Goal: Find specific page/section: Find specific page/section

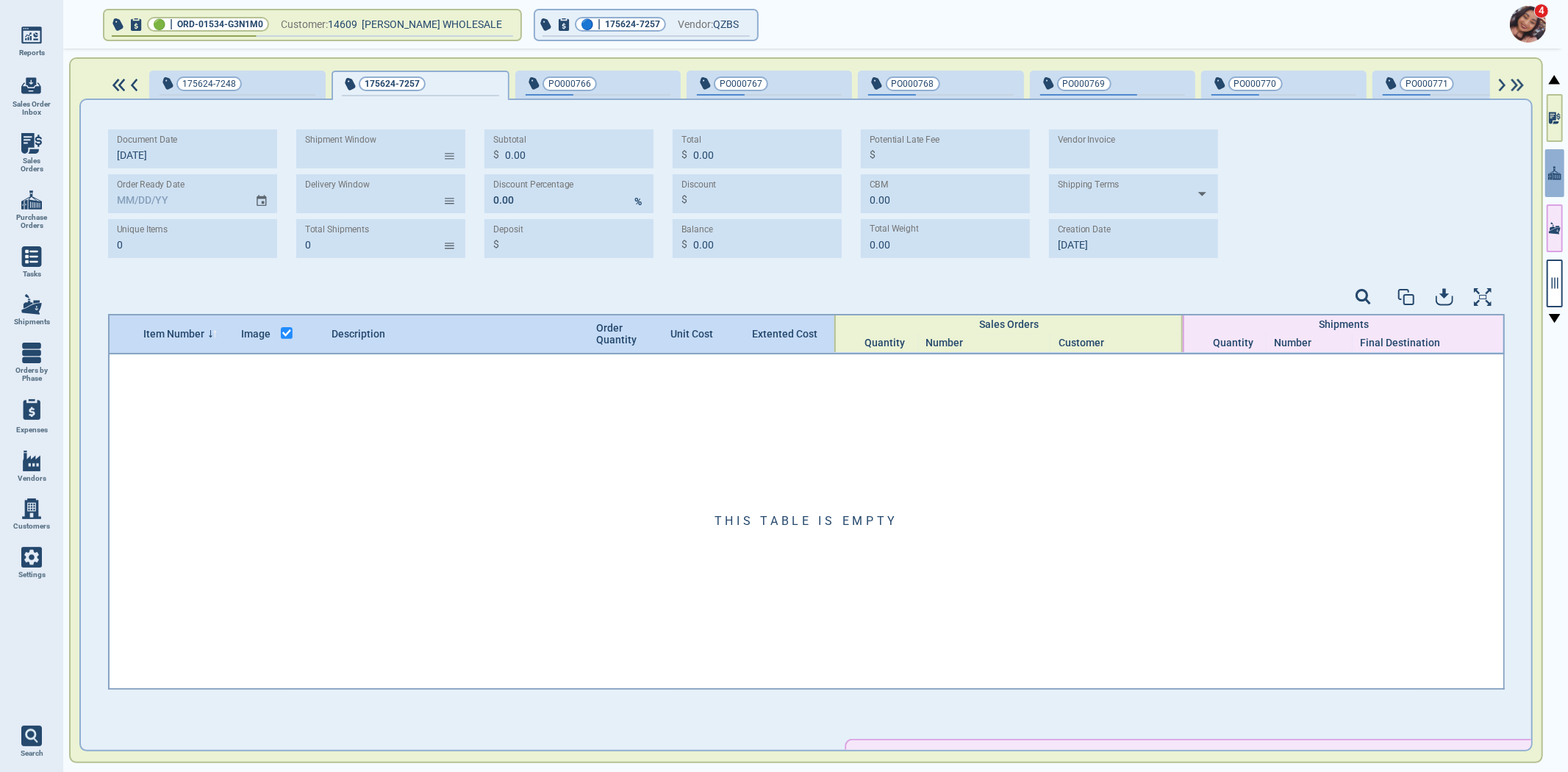
click at [940, 502] on div "This table is empty" at bounding box center [806, 520] width 1394 height 333
click at [1546, 106] on div at bounding box center [1555, 412] width 21 height 726
click at [1556, 115] on icon "button" at bounding box center [1555, 118] width 12 height 15
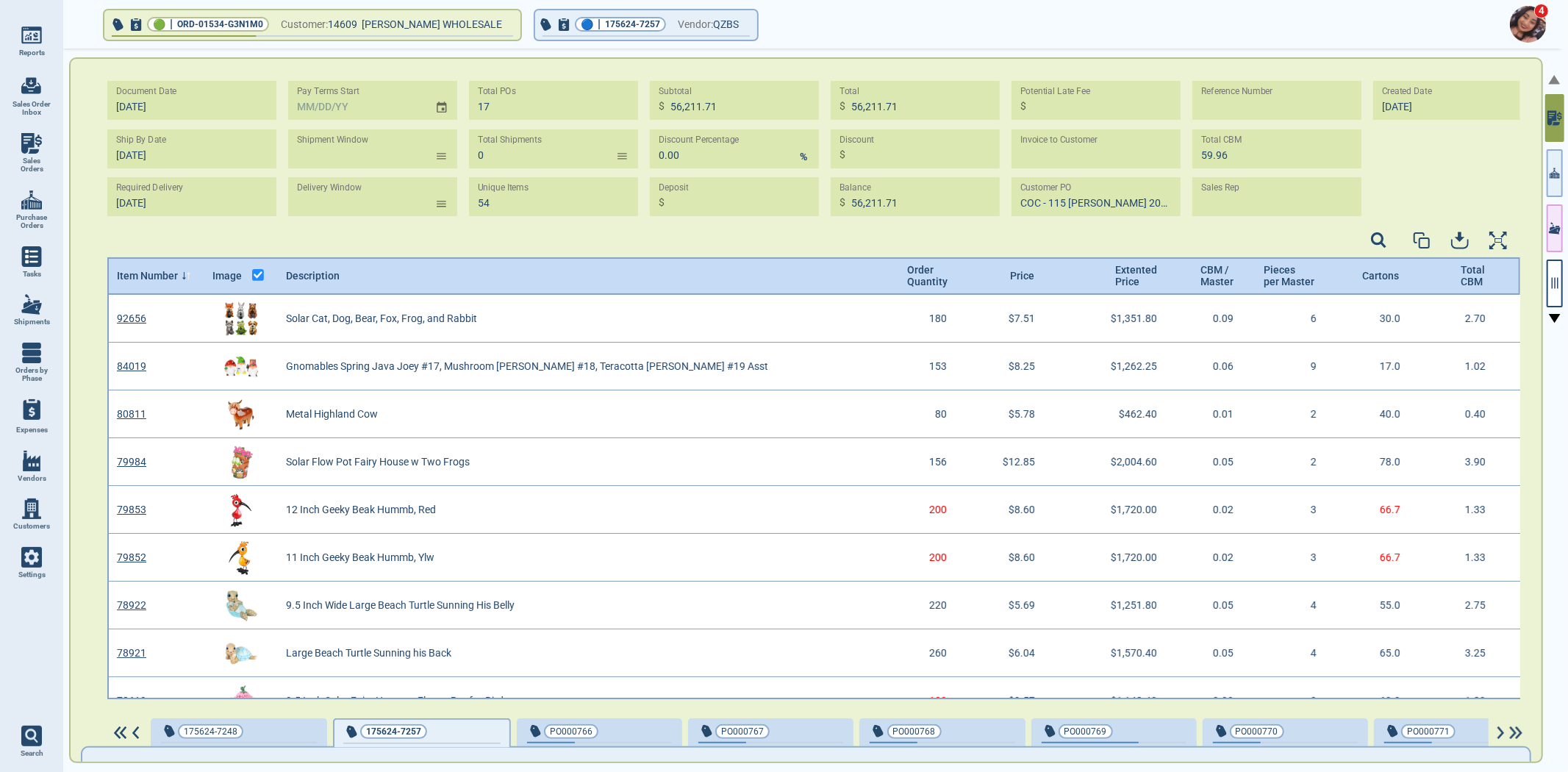
scroll to position [400, 1409]
click at [41, 159] on span "Sales Orders" at bounding box center [31, 164] width 40 height 17
select select "50"
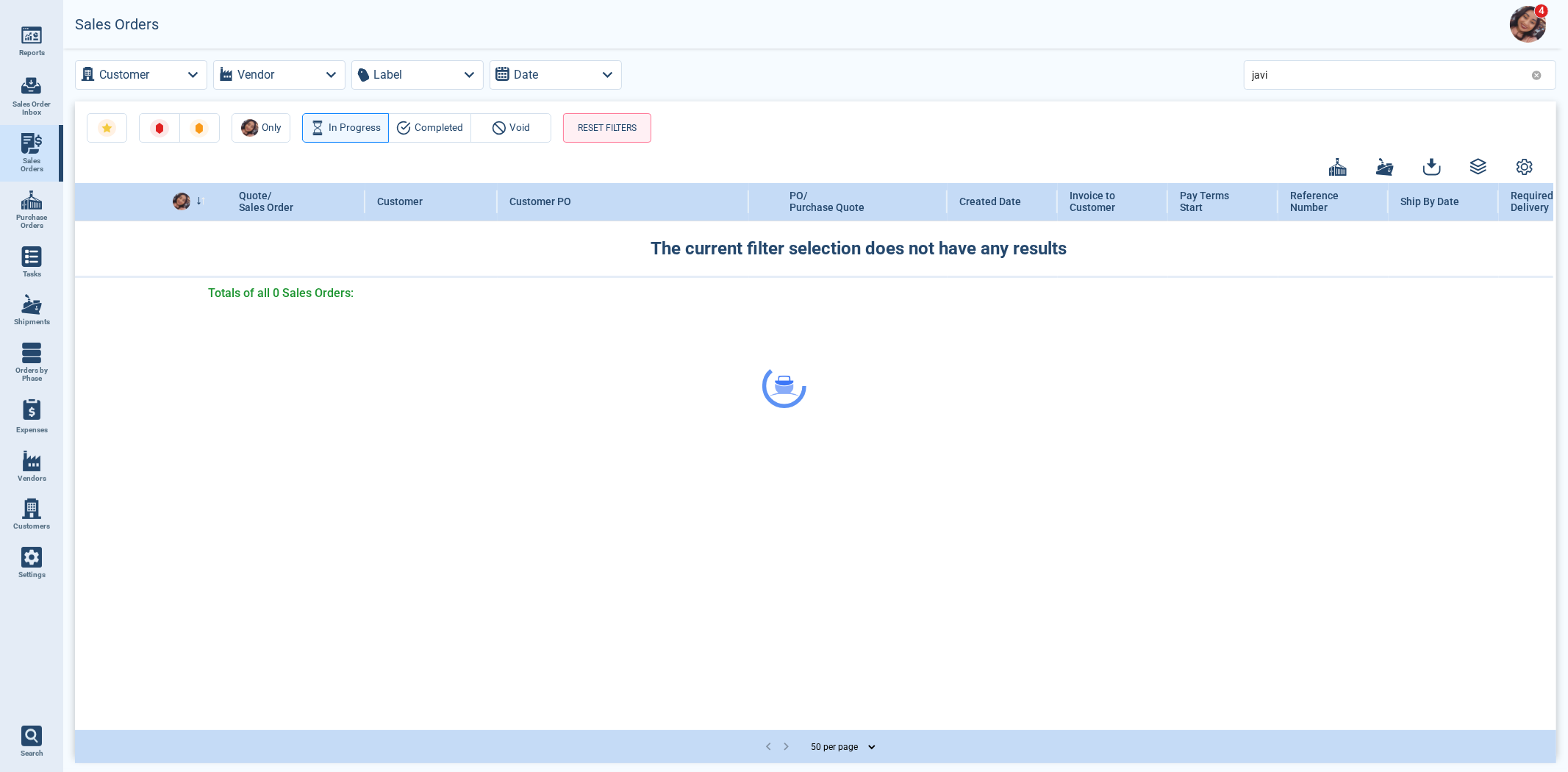
click at [1415, 64] on div at bounding box center [784, 386] width 1568 height 772
drag, startPoint x: 1415, startPoint y: 68, endPoint x: 1076, endPoint y: 109, distance: 341.5
click at [1082, 107] on div at bounding box center [784, 386] width 1568 height 772
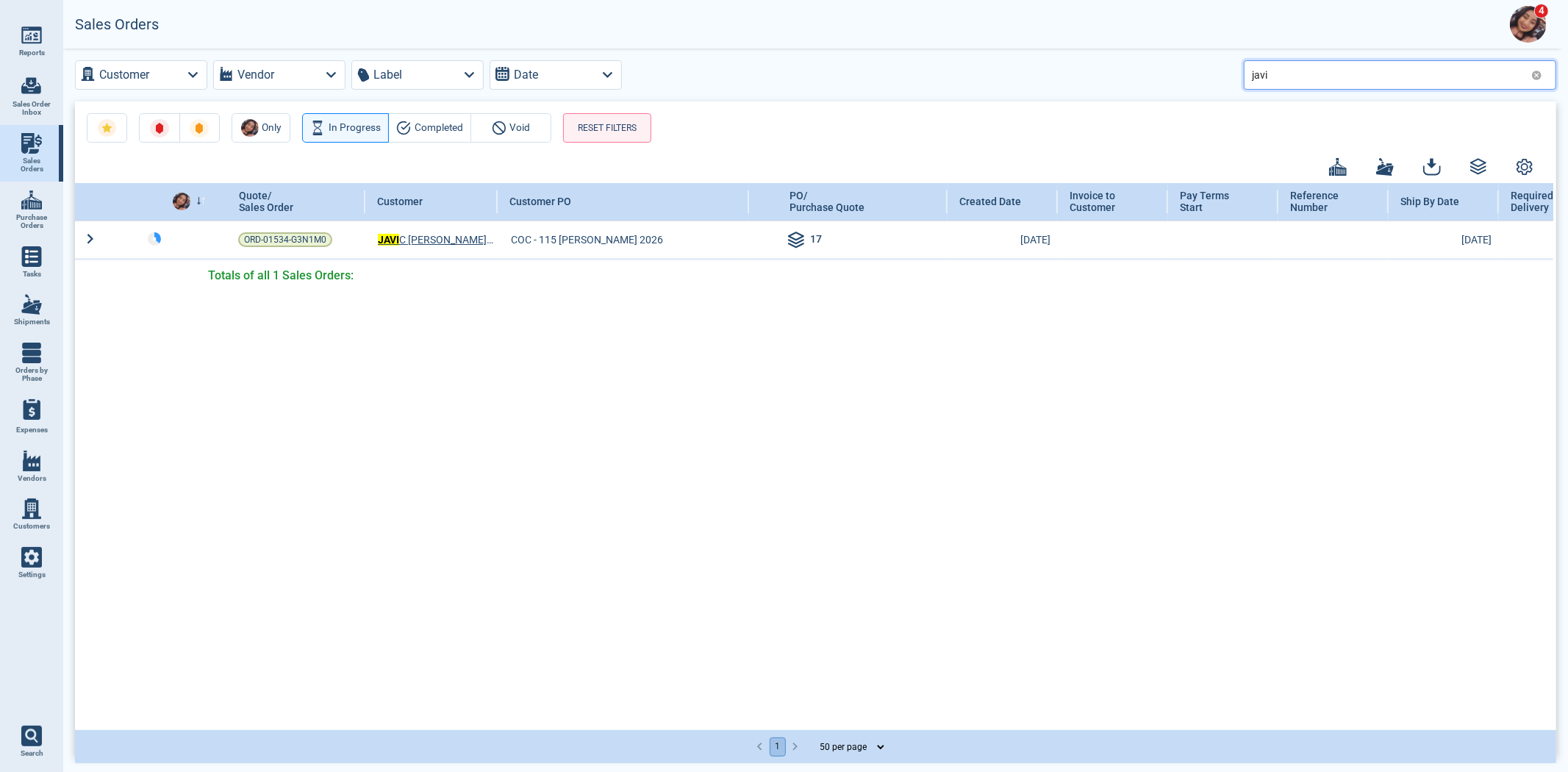
click at [1274, 67] on input "javi" at bounding box center [1388, 75] width 273 height 22
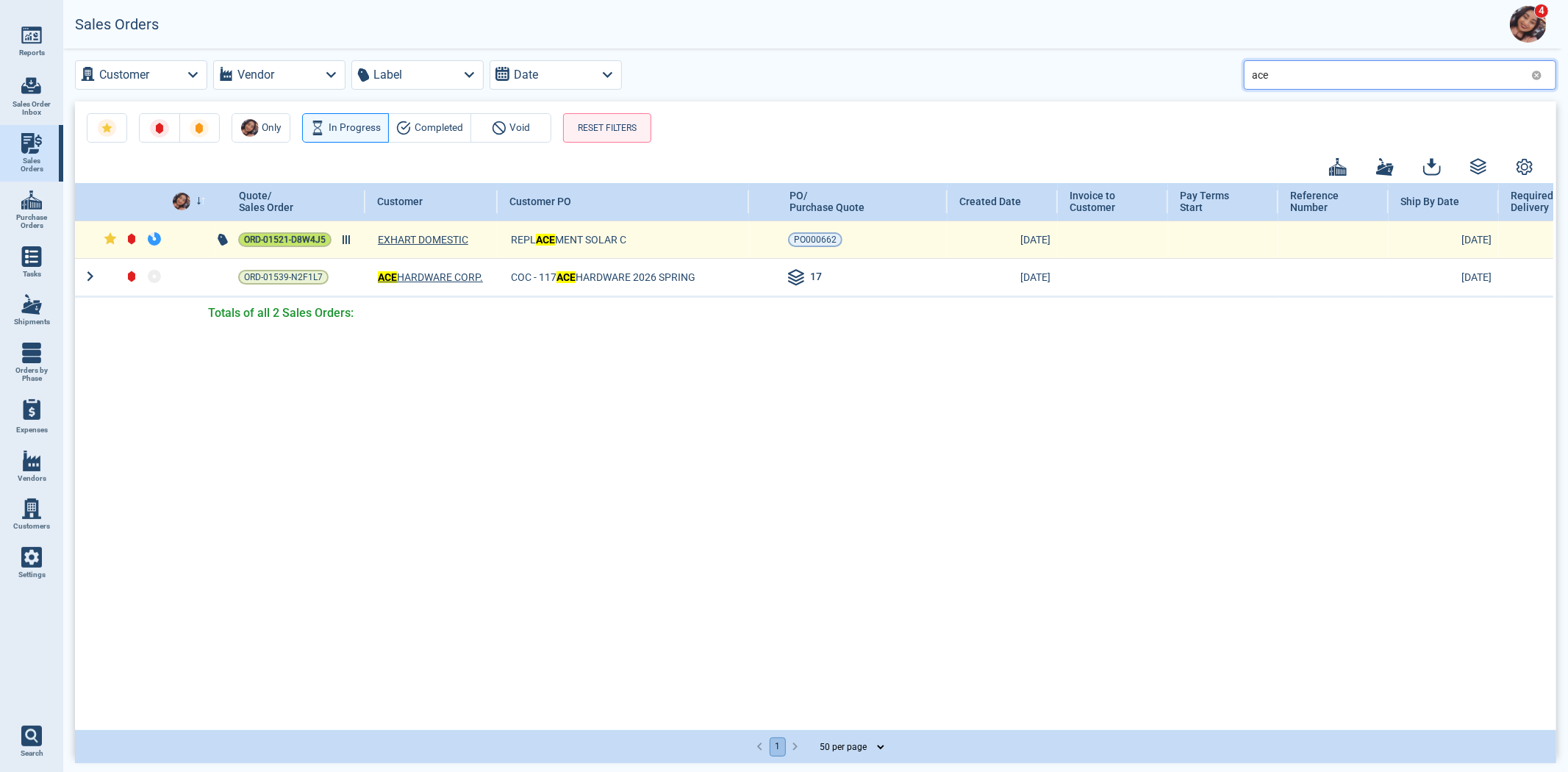
type input "ace"
click at [300, 241] on span "ORD-01521-D8W4J5" at bounding box center [285, 240] width 82 height 14
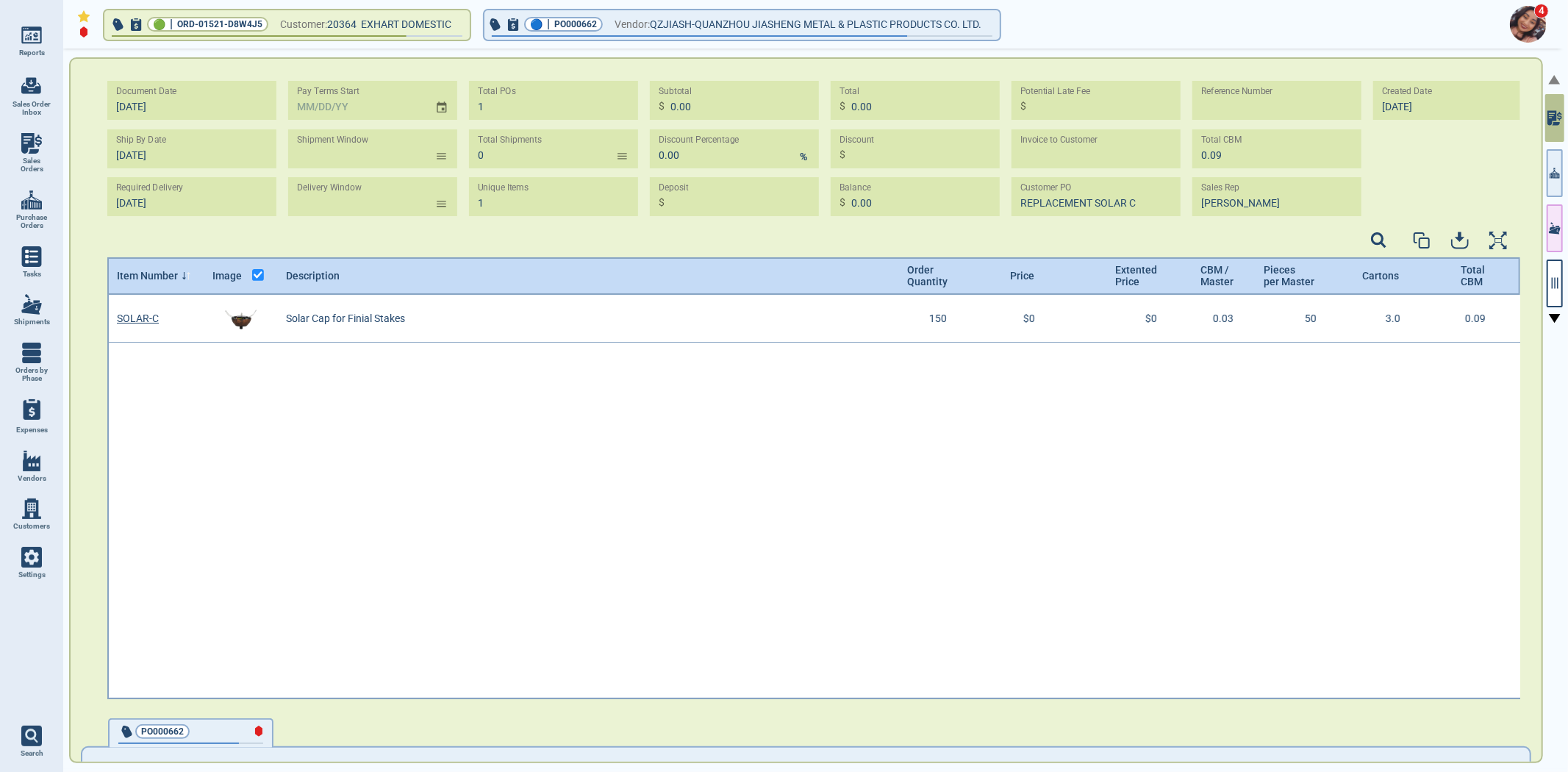
scroll to position [400, 1409]
select select "50"
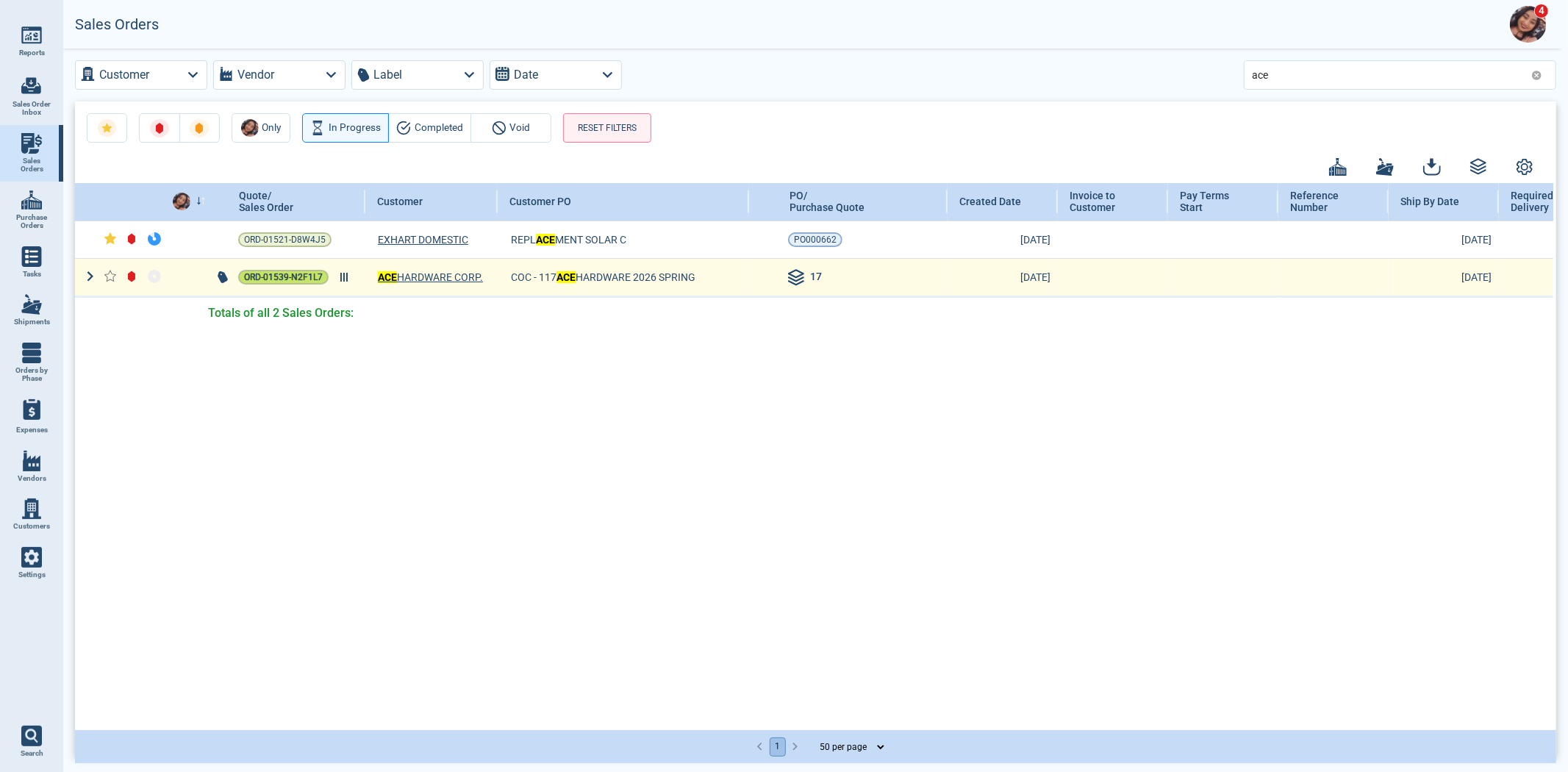
click at [298, 273] on span "ORD-01539-N2F1L7" at bounding box center [284, 277] width 79 height 14
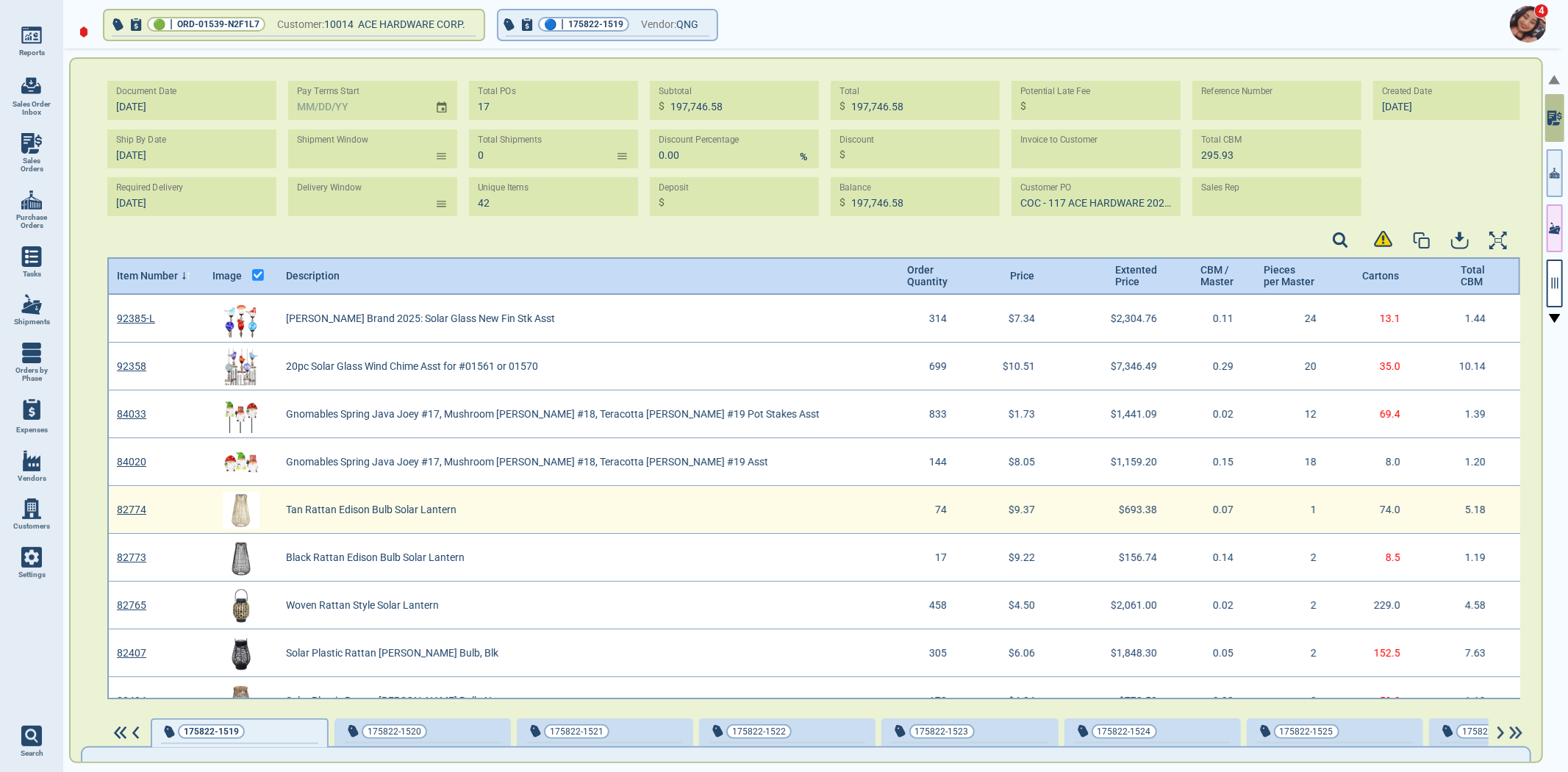
scroll to position [4, 4]
